Goal: Obtain resource: Obtain resource

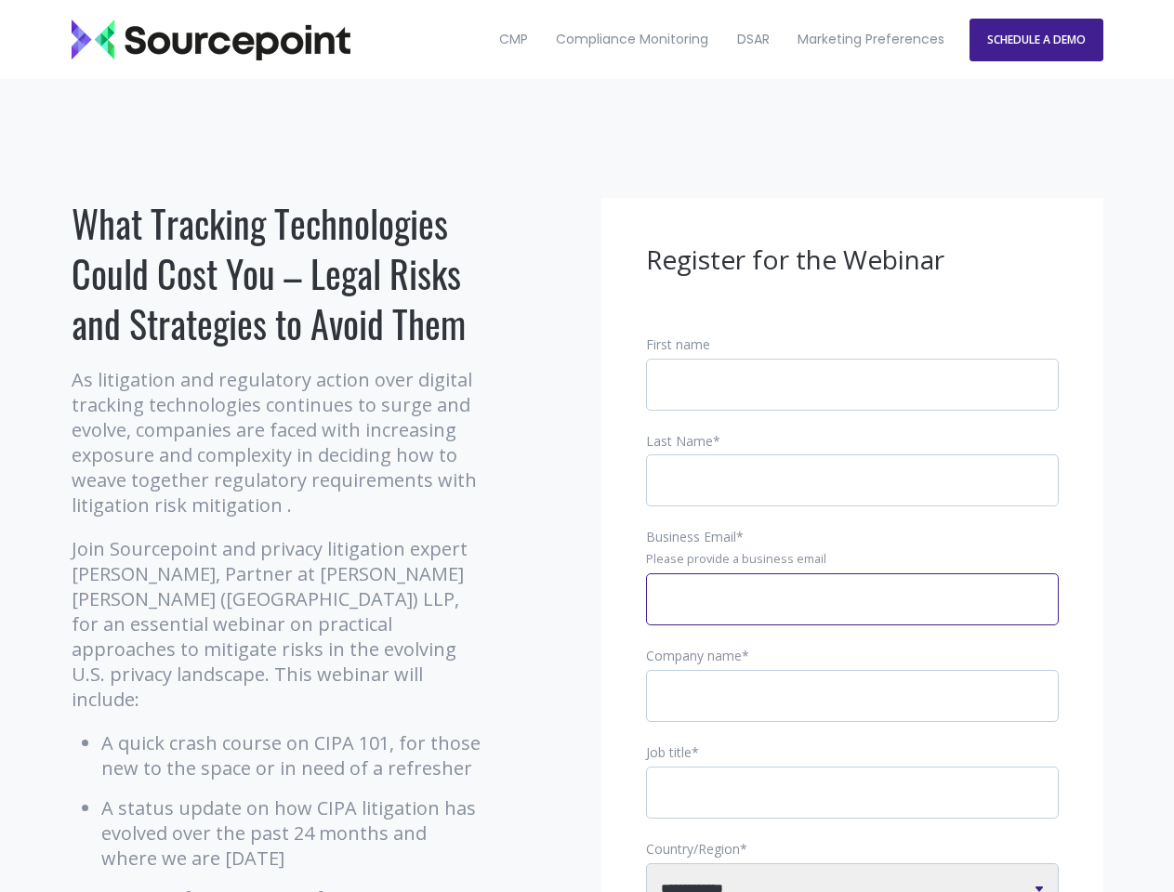
click at [852, 614] on input "Business Email *" at bounding box center [852, 599] width 413 height 52
